Goal: Task Accomplishment & Management: Use online tool/utility

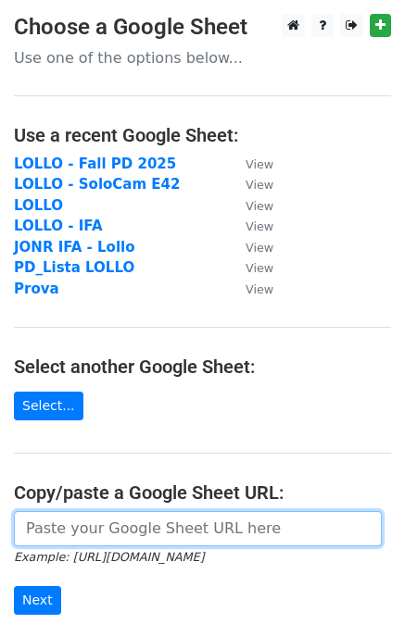
click at [70, 533] on input "url" at bounding box center [198, 528] width 368 height 35
paste input "https://docs.google.com/spreadsheets/d/1T-xIUS4B8q-_TYuM9lYyy0_ES4RX7m0eYnftGAC…"
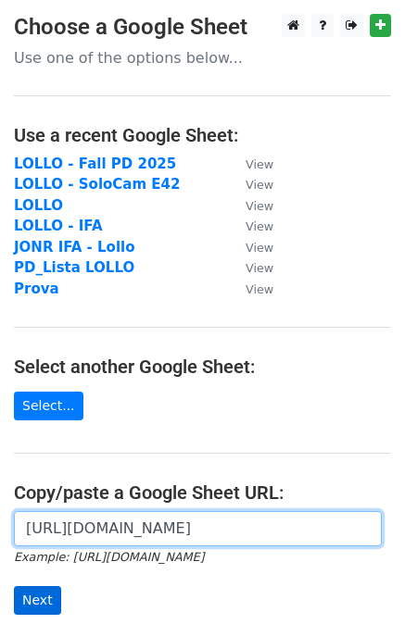
type input "https://docs.google.com/spreadsheets/d/1T-xIUS4B8q-_TYuM9lYyy0_ES4RX7m0eYnftGAC…"
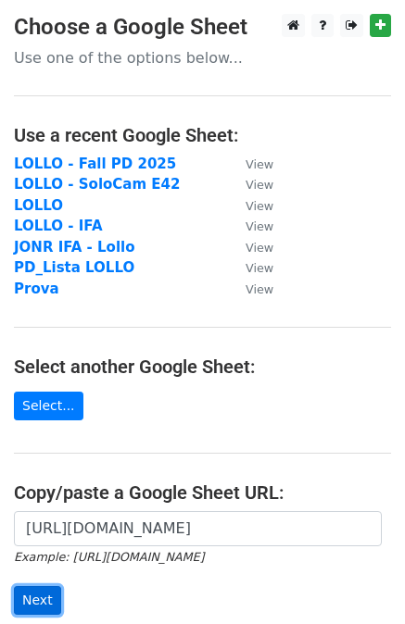
scroll to position [0, 0]
click at [35, 593] on input "Next" at bounding box center [37, 600] width 47 height 29
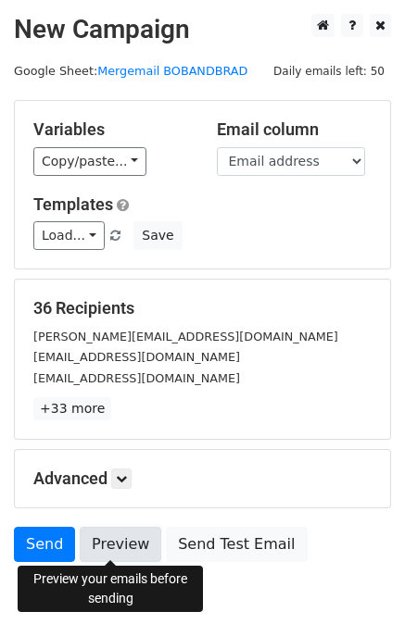
click at [115, 533] on link "Preview" at bounding box center [120, 544] width 81 height 35
click at [115, 544] on link "Preview" at bounding box center [120, 544] width 81 height 35
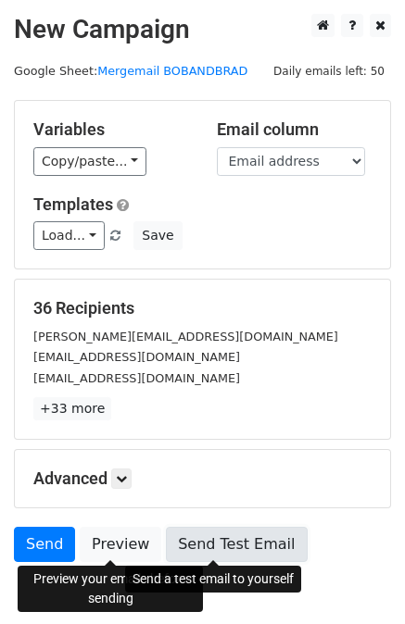
click at [210, 553] on link "Send Test Email" at bounding box center [236, 544] width 141 height 35
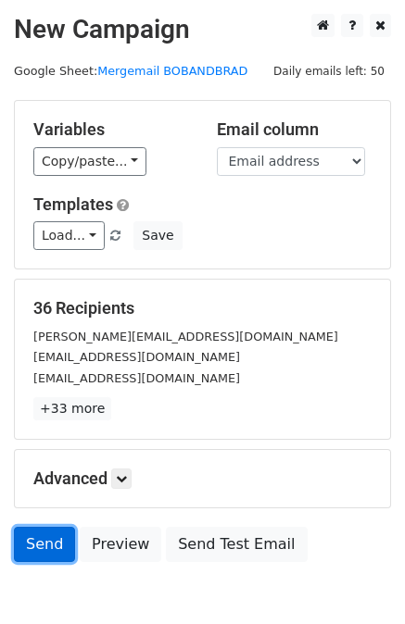
click at [41, 544] on link "Send" at bounding box center [44, 544] width 61 height 35
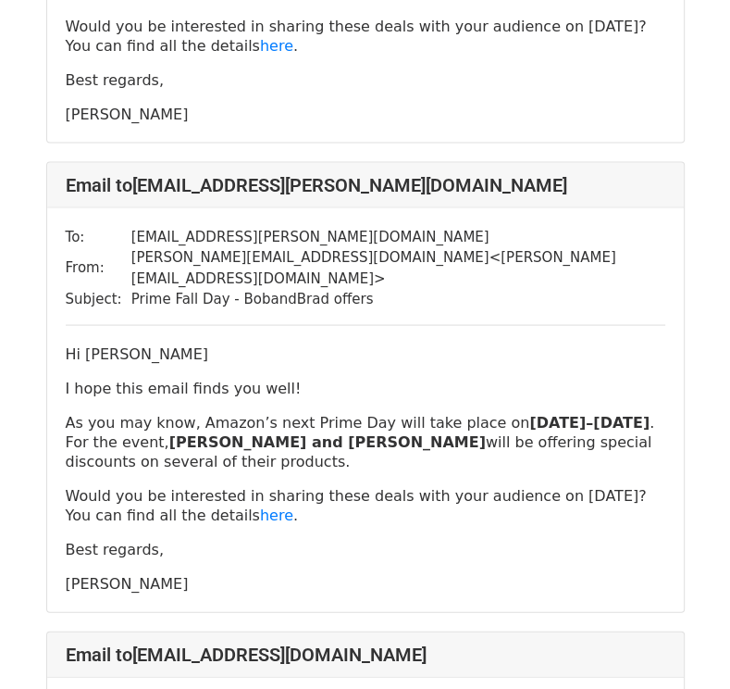
scroll to position [1852, 0]
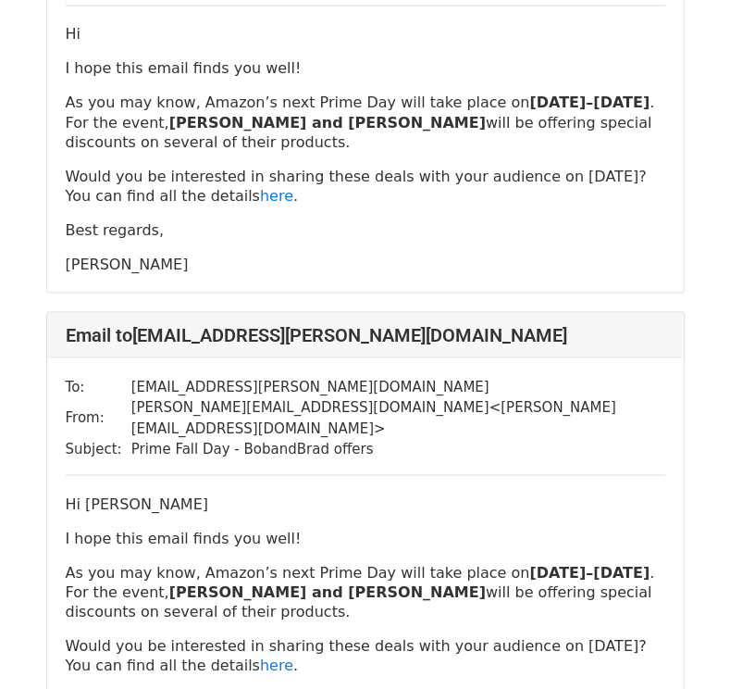
scroll to position [1852, 0]
